Goal: Find specific page/section: Find specific page/section

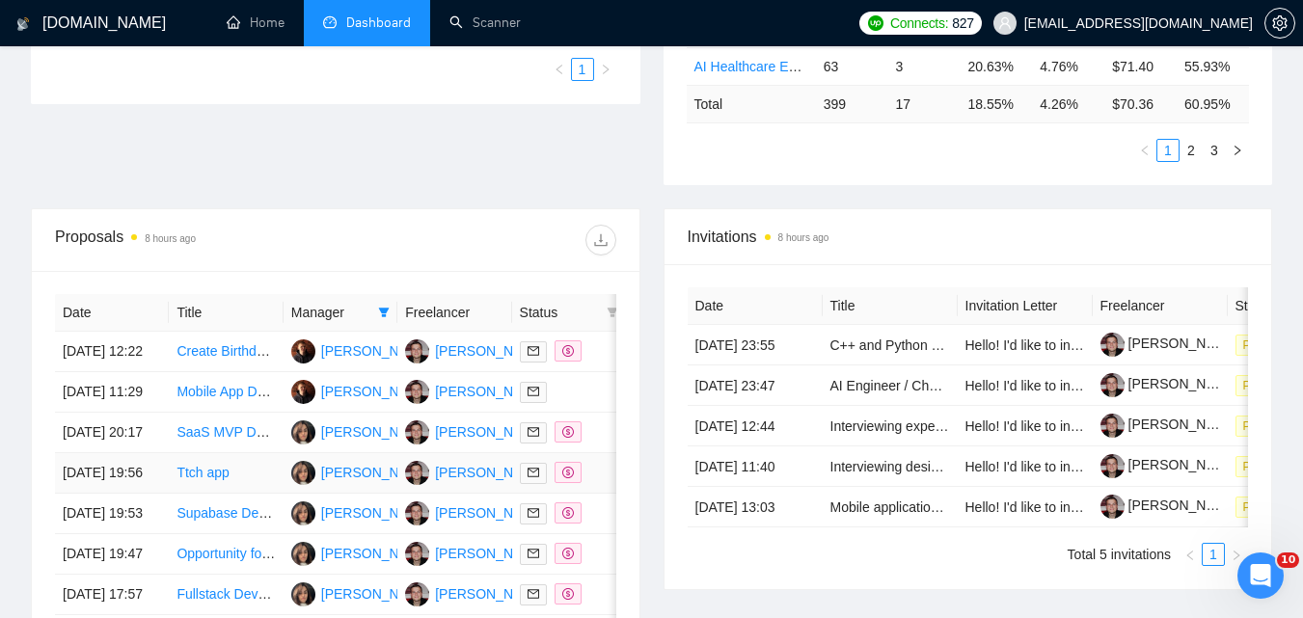
scroll to position [579, 0]
click at [384, 307] on icon "filter" at bounding box center [384, 313] width 12 height 12
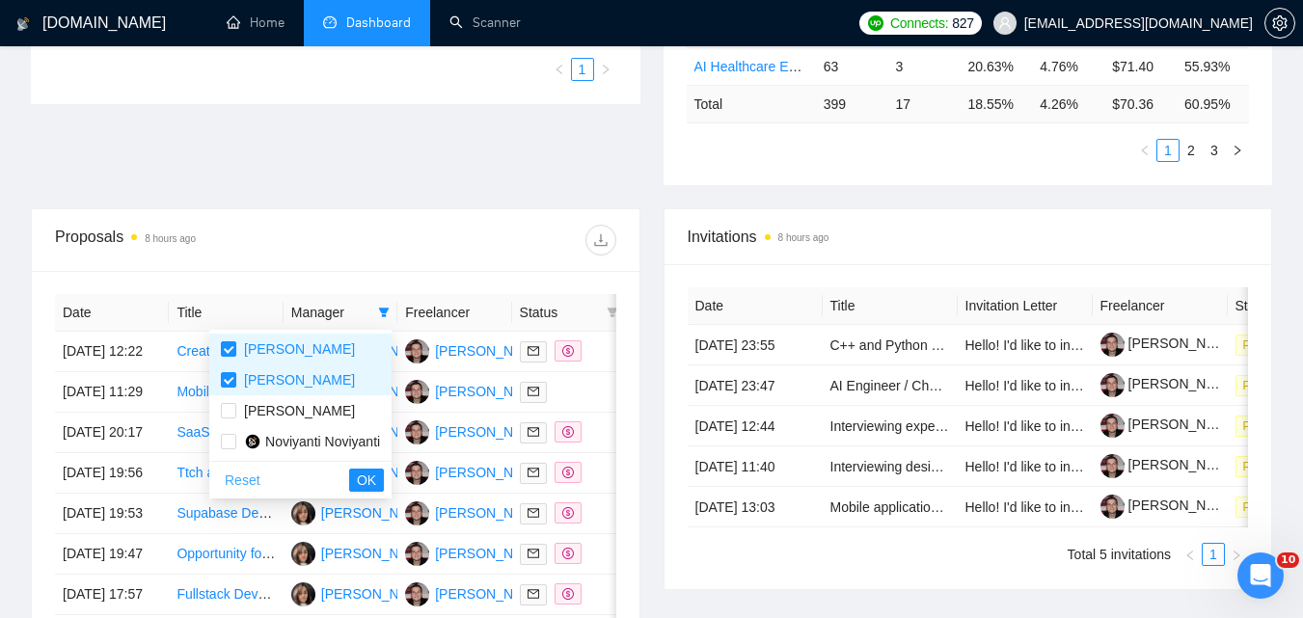
click at [240, 490] on span "Reset" at bounding box center [243, 480] width 36 height 21
checkbox input "false"
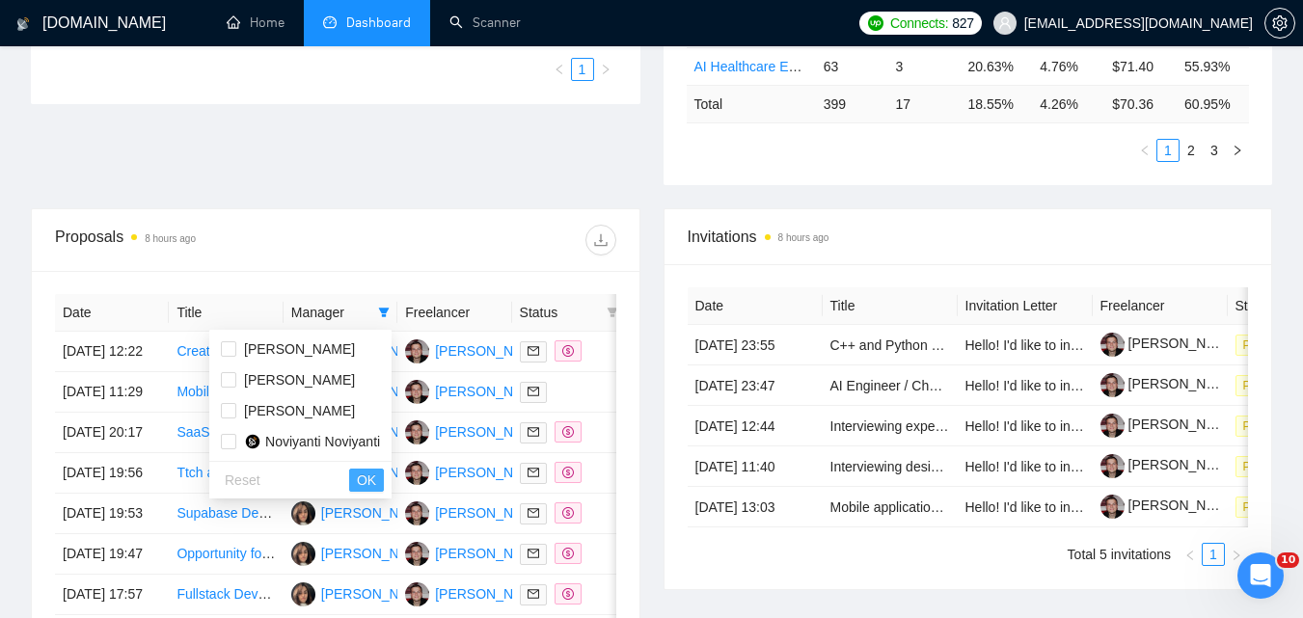
click at [381, 477] on button "OK" at bounding box center [366, 480] width 35 height 23
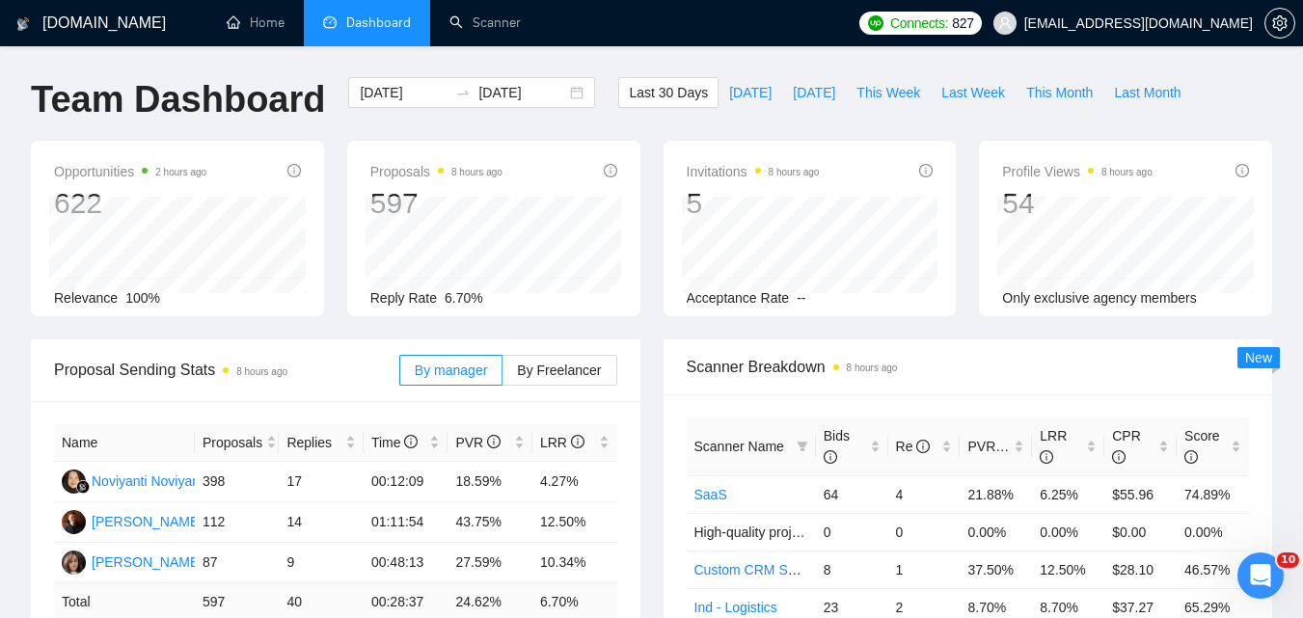
scroll to position [386, 0]
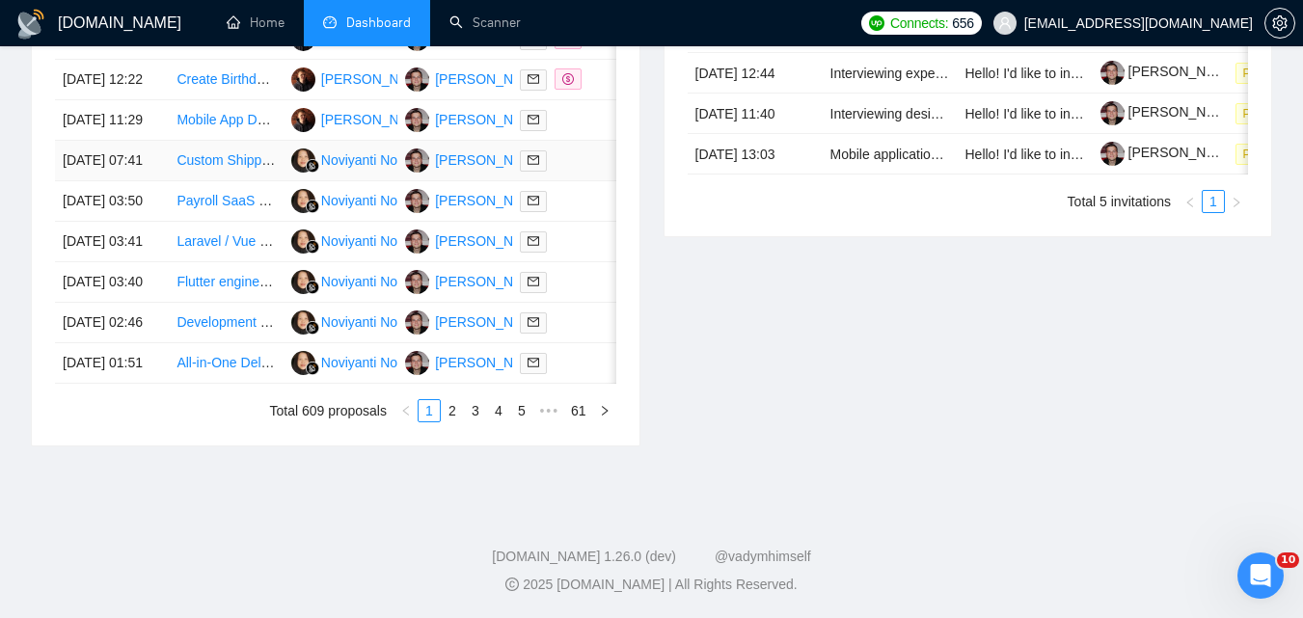
scroll to position [1130, 0]
click at [456, 413] on link "2" at bounding box center [452, 410] width 21 height 21
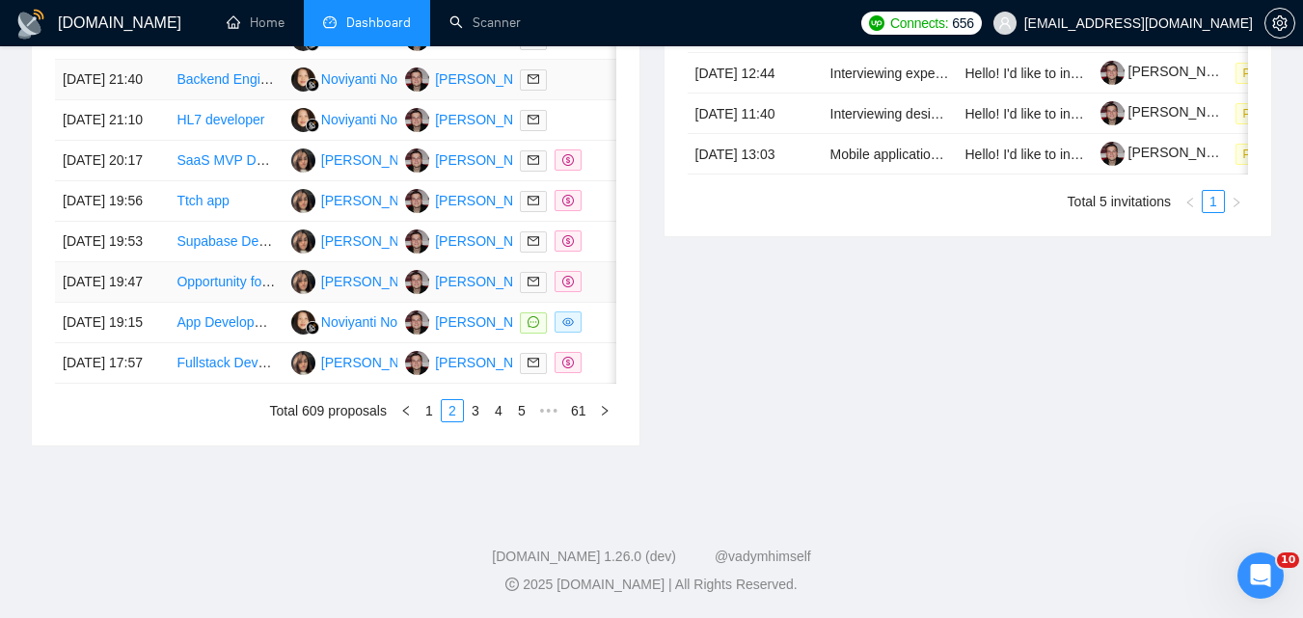
scroll to position [1033, 0]
click at [427, 422] on link "1" at bounding box center [429, 410] width 21 height 21
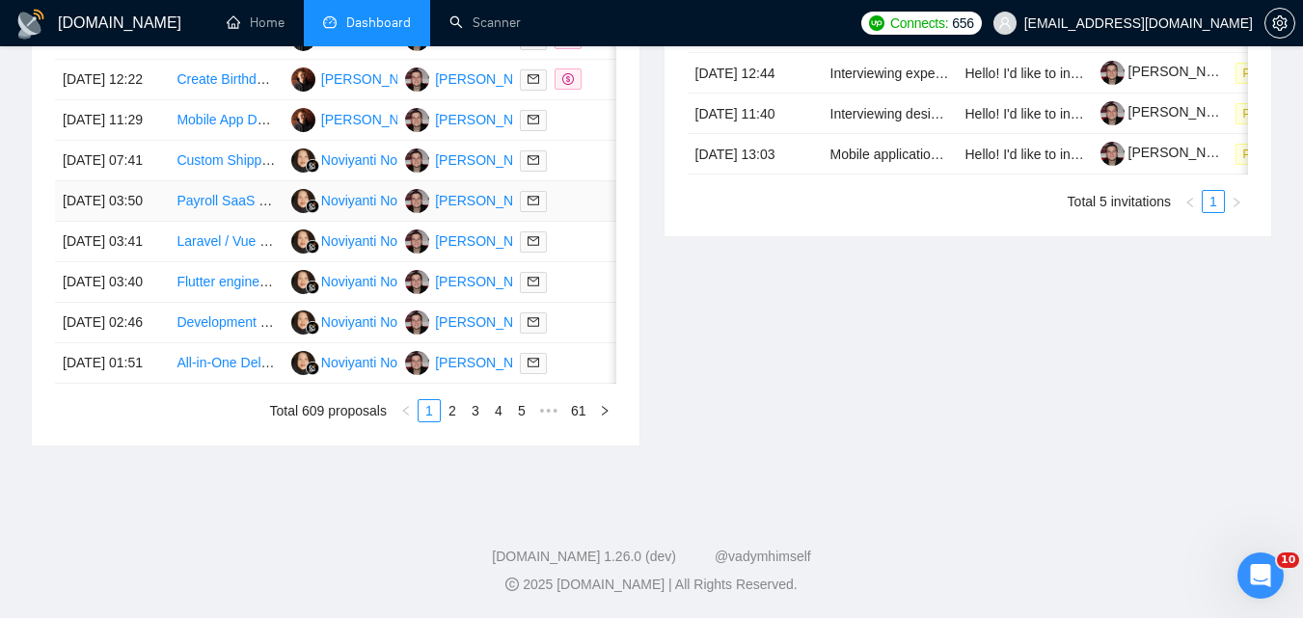
scroll to position [937, 0]
